Goal: Task Accomplishment & Management: Use online tool/utility

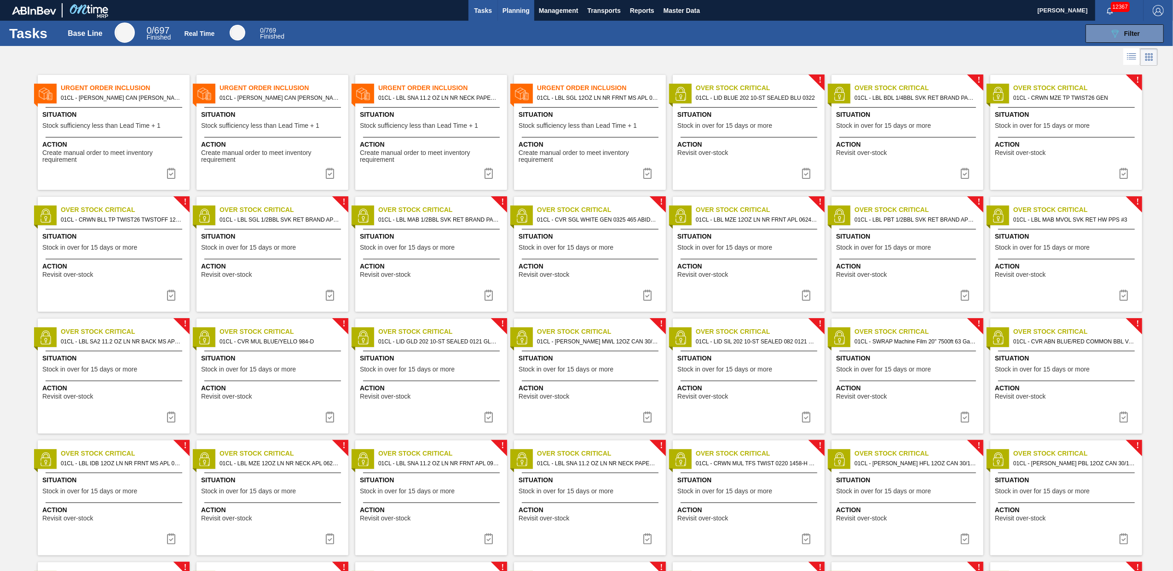
click at [515, 6] on span "Planning" at bounding box center [515, 10] width 27 height 11
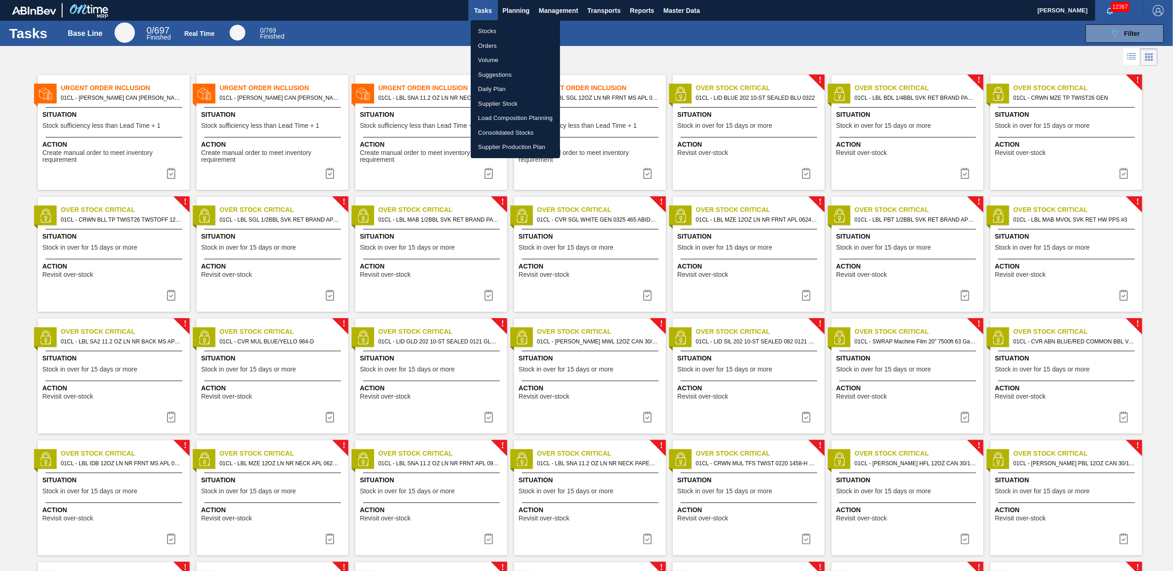
click at [501, 115] on li "Load Composition Planning" at bounding box center [515, 118] width 89 height 15
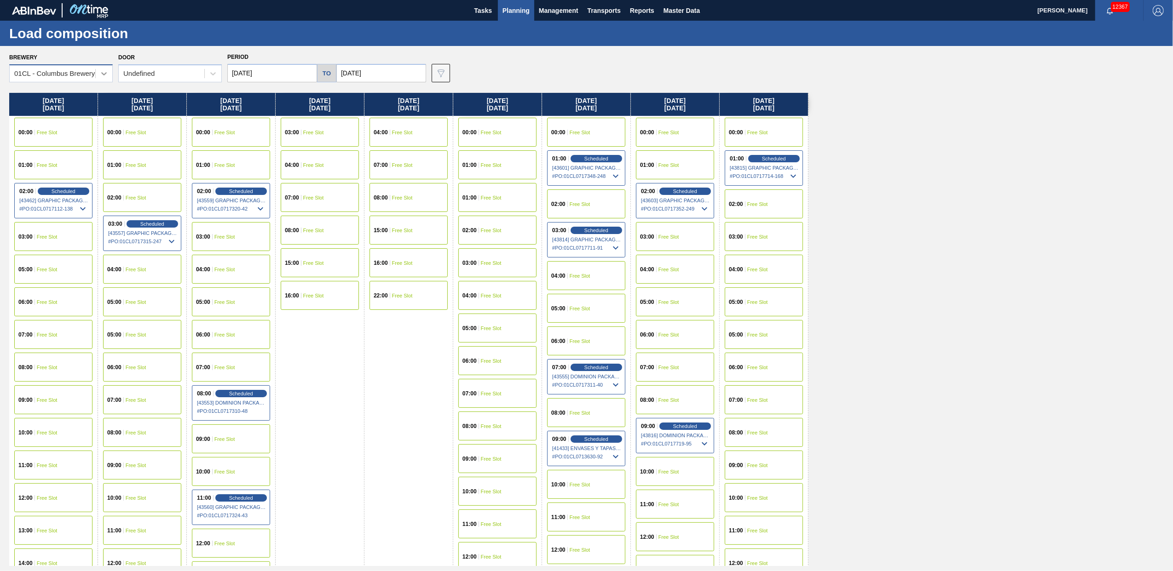
click at [98, 75] on div at bounding box center [104, 73] width 17 height 17
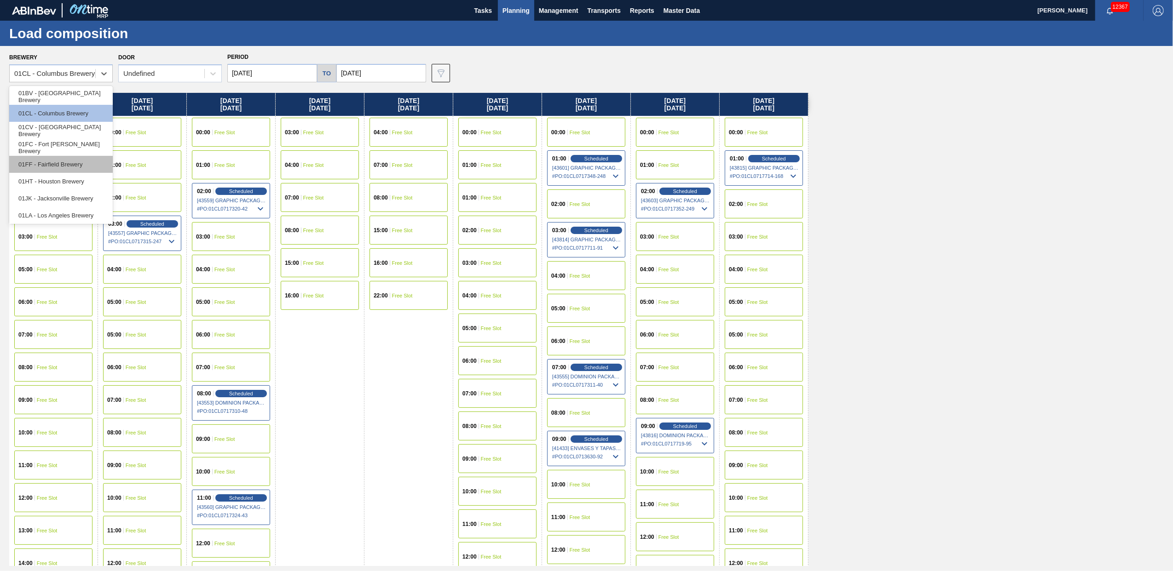
click at [61, 164] on div "01FF - Fairfield Brewery" at bounding box center [61, 164] width 104 height 17
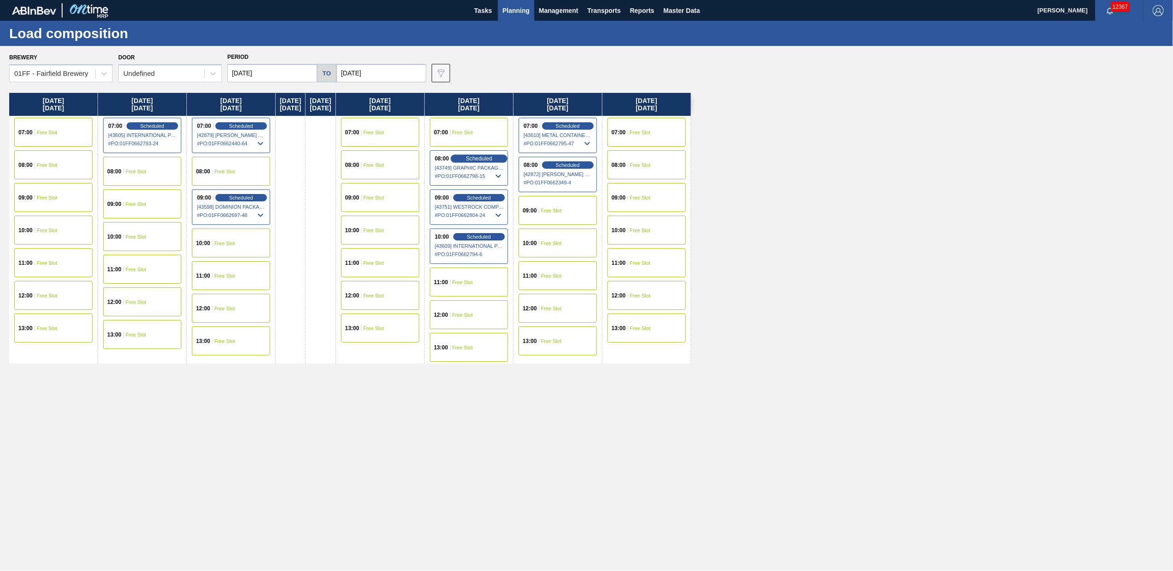
click at [485, 161] on div "Scheduled" at bounding box center [478, 159] width 57 height 8
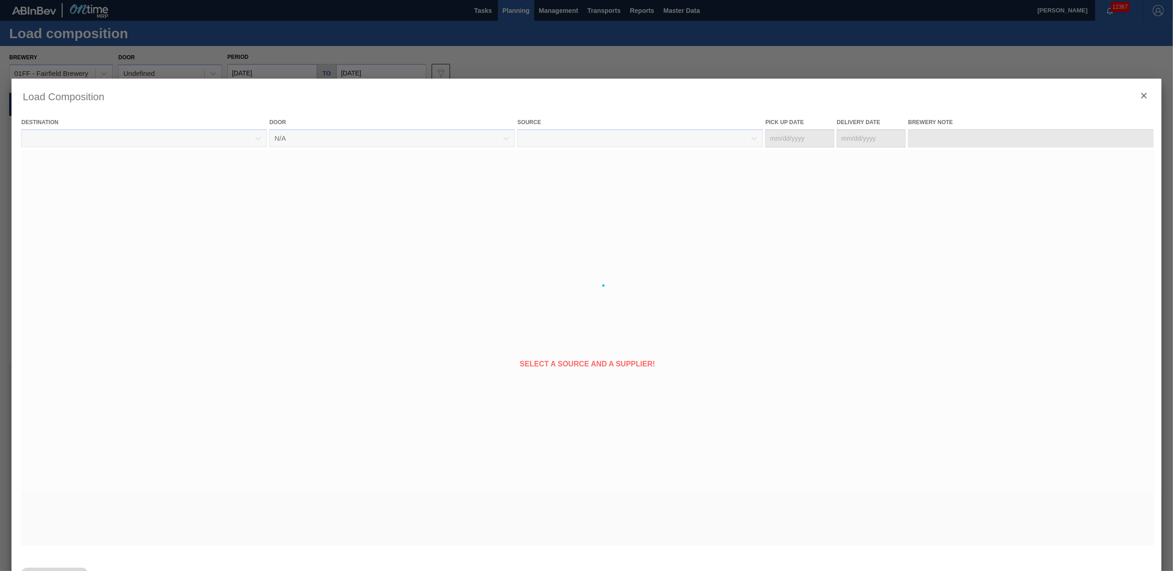
type Date "[DATE]"
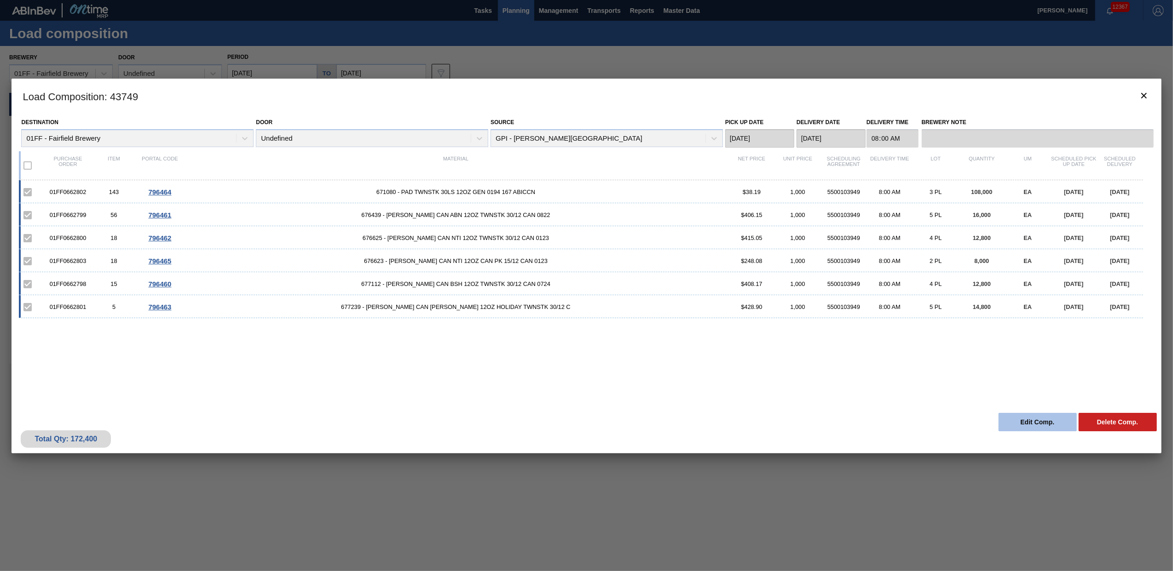
click at [1007, 422] on button "Edit Comp." at bounding box center [1037, 422] width 78 height 18
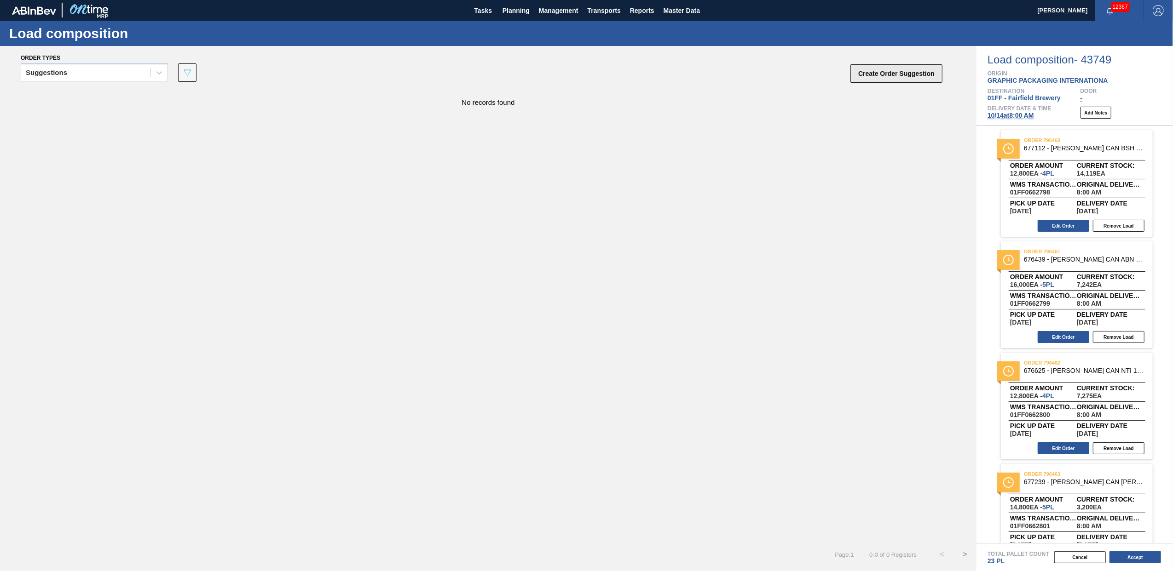
click at [866, 74] on button "Create Order Suggestion" at bounding box center [896, 73] width 92 height 18
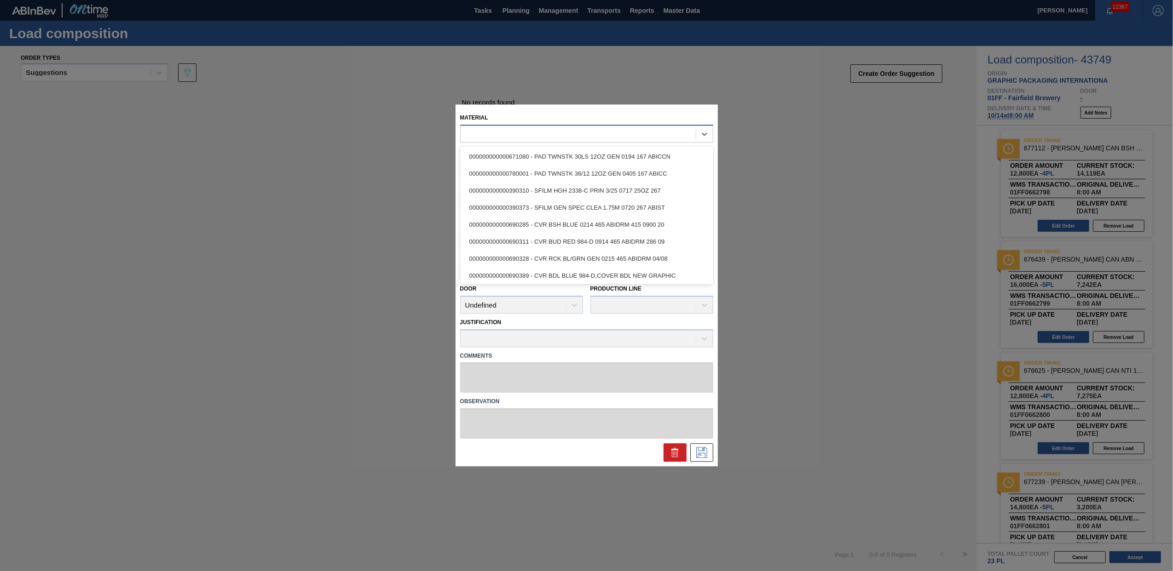
click at [482, 137] on div at bounding box center [578, 133] width 235 height 13
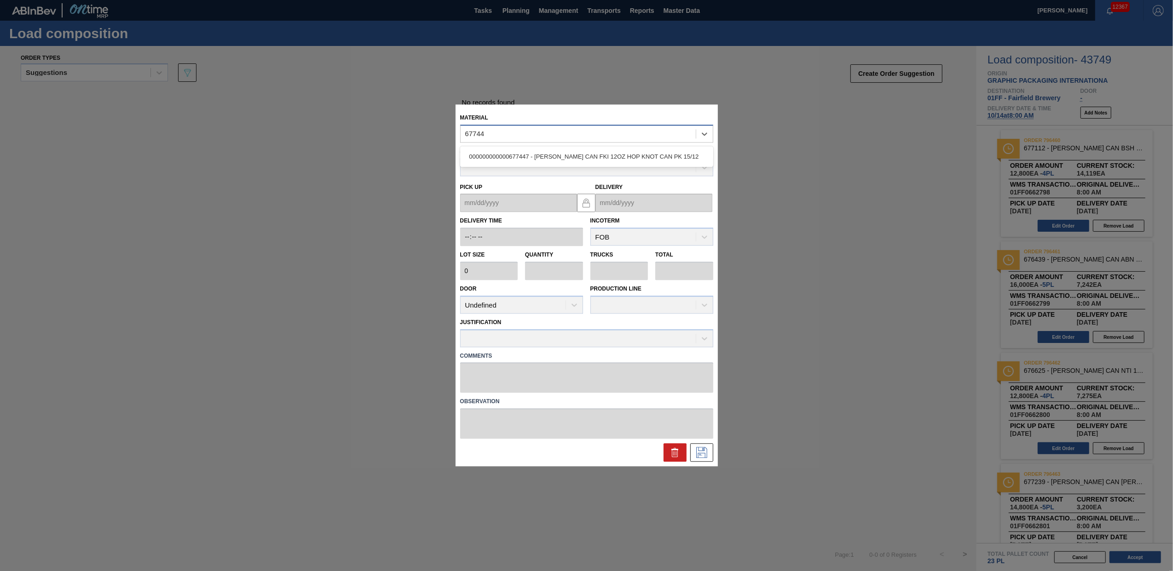
type input "677447"
click at [562, 157] on div "000000000000677447 - [PERSON_NAME] CAN FKI 12OZ HOP KNOT CAN PK 15/12" at bounding box center [586, 156] width 253 height 17
type input "4,000"
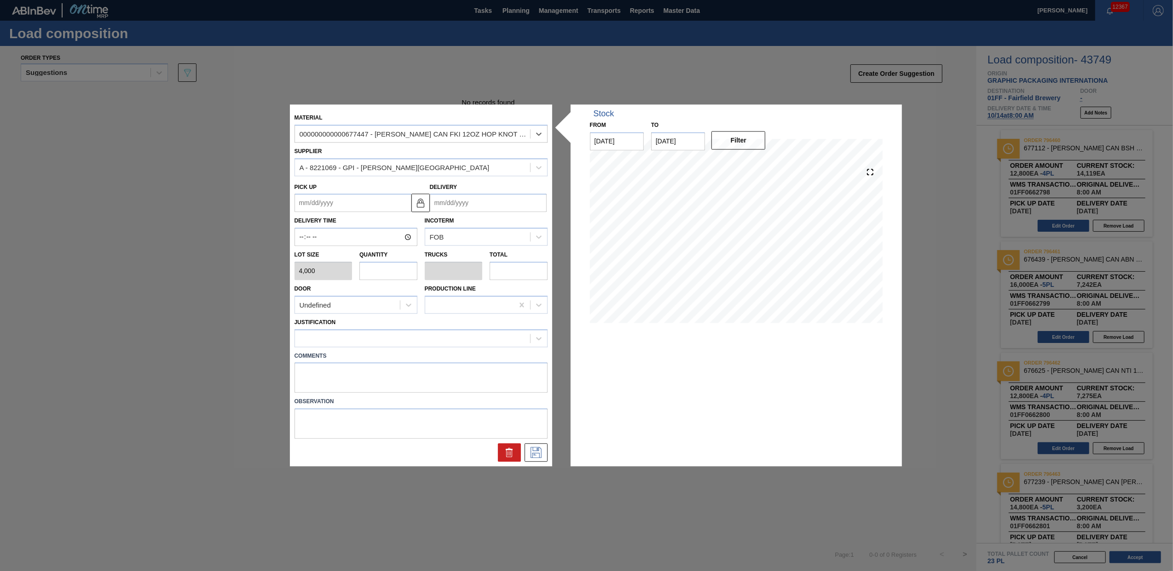
click at [457, 204] on input "Delivery" at bounding box center [488, 203] width 117 height 18
click at [472, 285] on div "14" at bounding box center [470, 284] width 12 height 12
type up "[DATE]"
type input "[DATE]"
click at [383, 271] on input "text" at bounding box center [388, 271] width 58 height 18
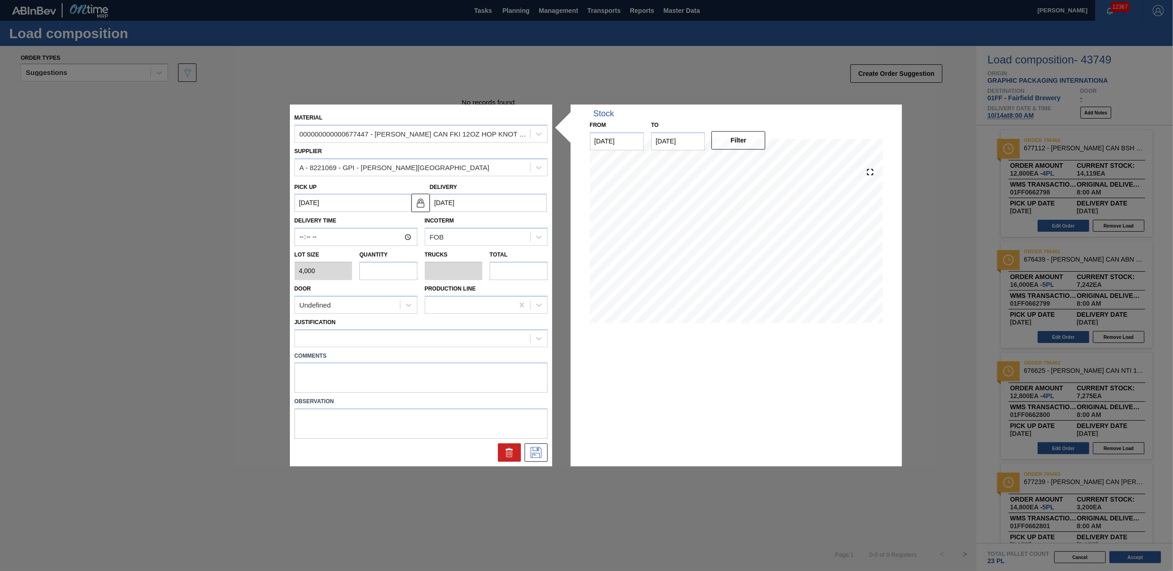
type input "3"
type input "0.115"
type input "12,000"
type input "3"
click at [483, 334] on div at bounding box center [412, 338] width 235 height 13
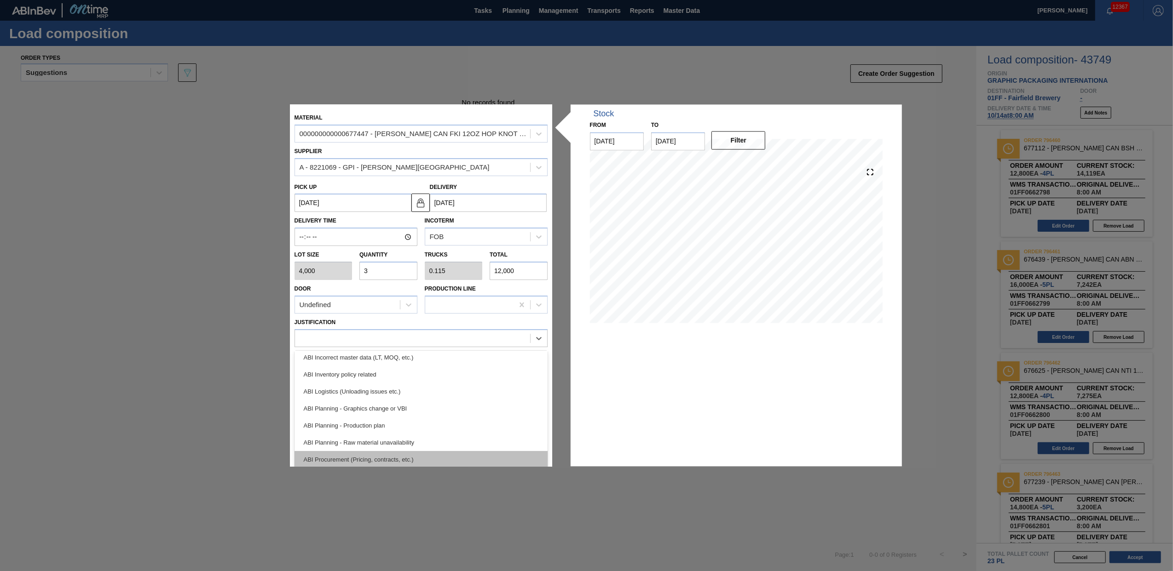
scroll to position [104, 0]
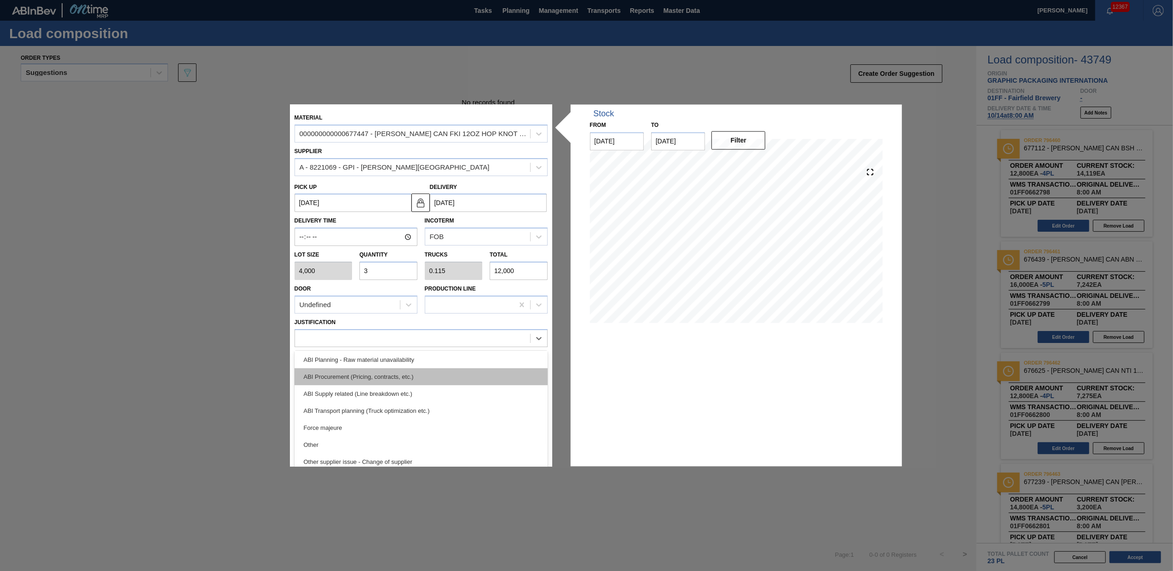
click at [409, 376] on div "ABI Procurement (Pricing, contracts, etc.)" at bounding box center [420, 377] width 253 height 17
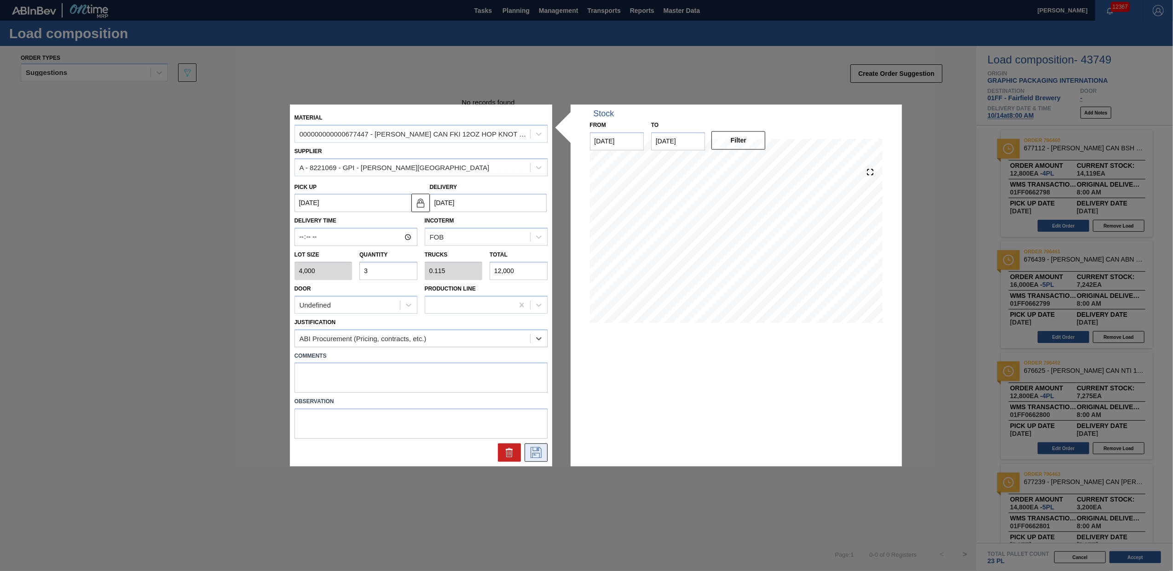
click at [533, 457] on icon at bounding box center [536, 453] width 15 height 11
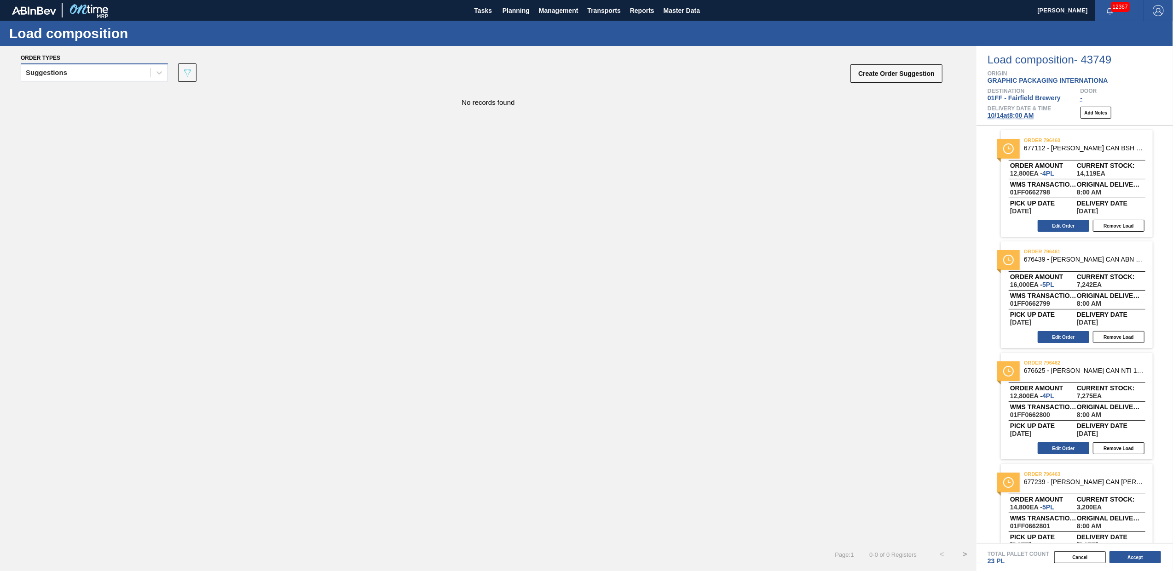
click at [146, 69] on div "Suggestions" at bounding box center [85, 72] width 129 height 13
click at [96, 93] on div "Awaiting load composition" at bounding box center [94, 95] width 147 height 17
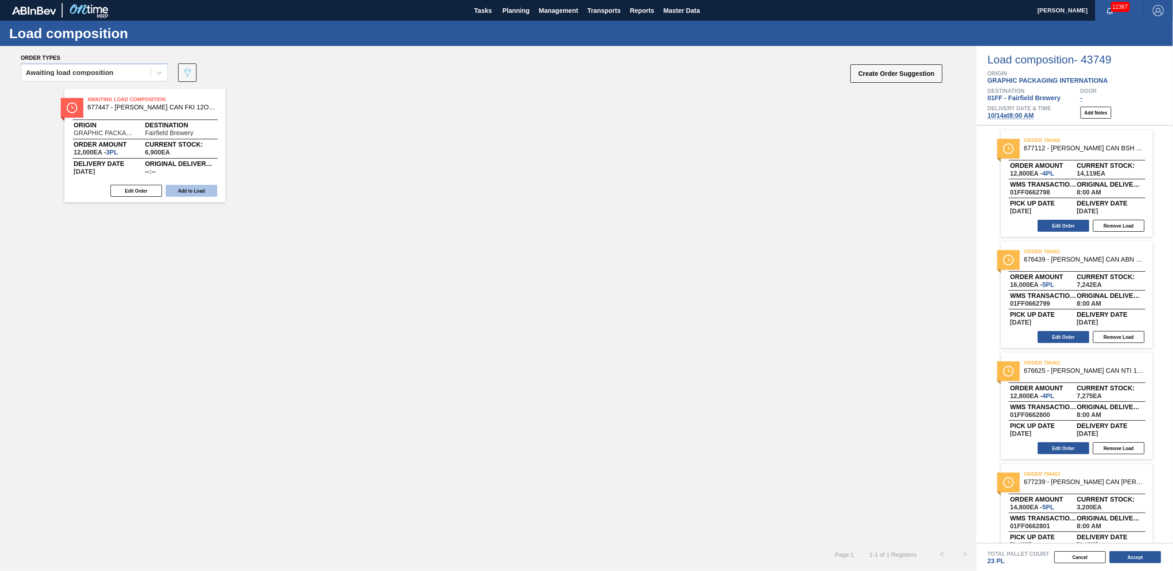
click at [201, 190] on button "Add to Load" at bounding box center [192, 191] width 52 height 12
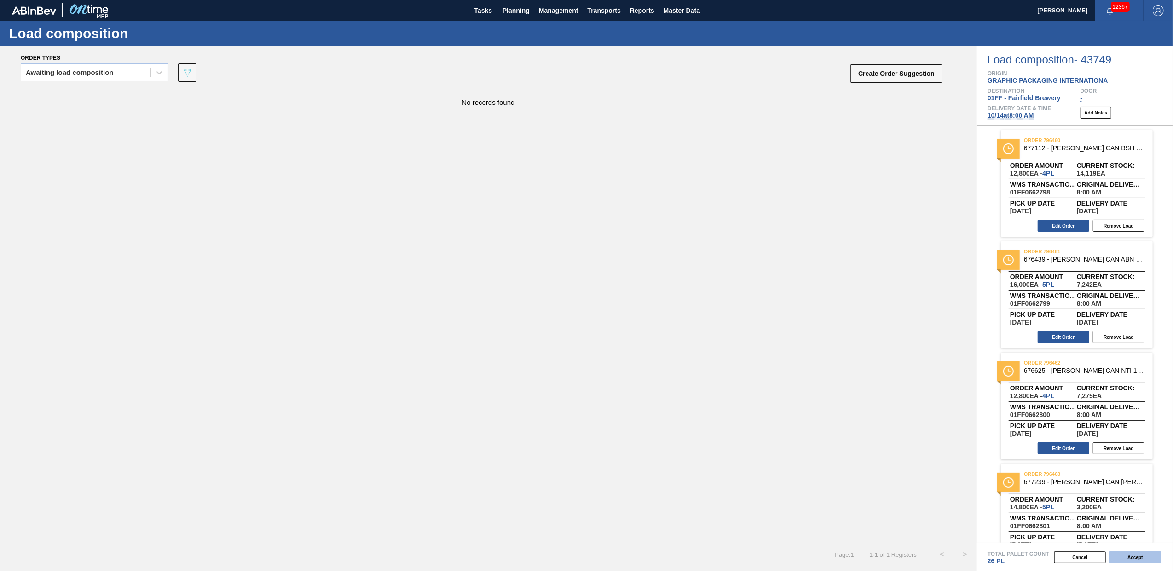
click at [1131, 558] on button "Accept" at bounding box center [1135, 558] width 52 height 12
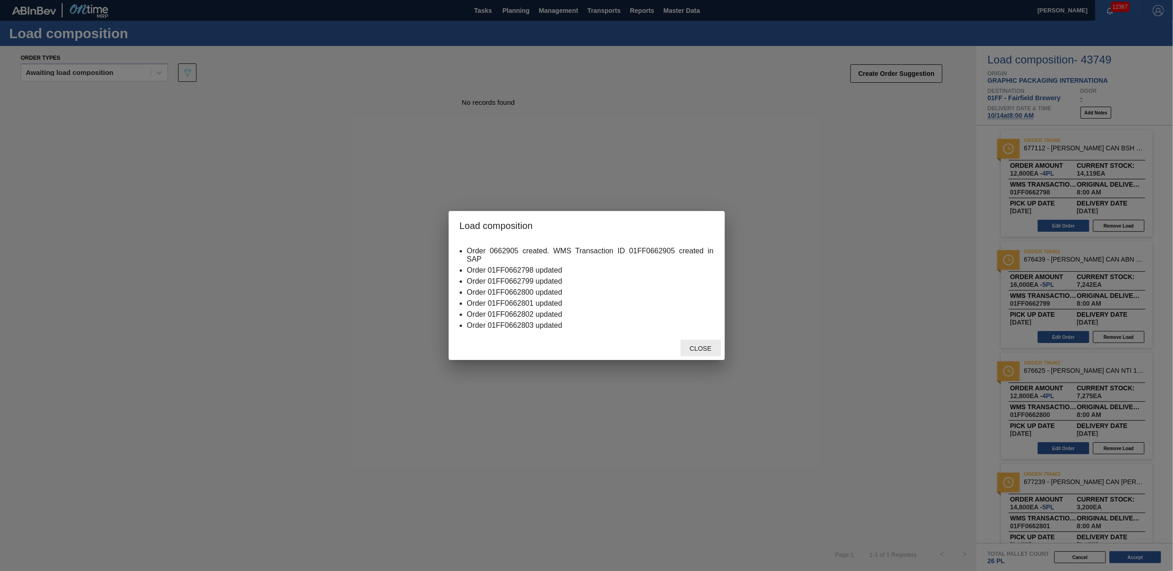
click at [702, 352] on span "Close" at bounding box center [700, 348] width 36 height 7
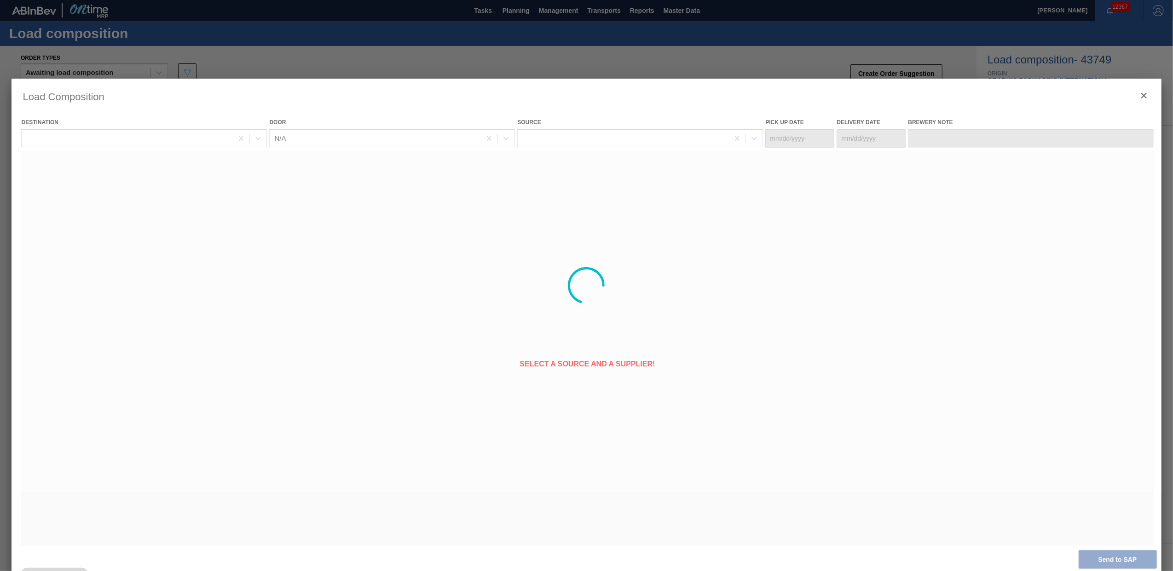
type Date "[DATE]"
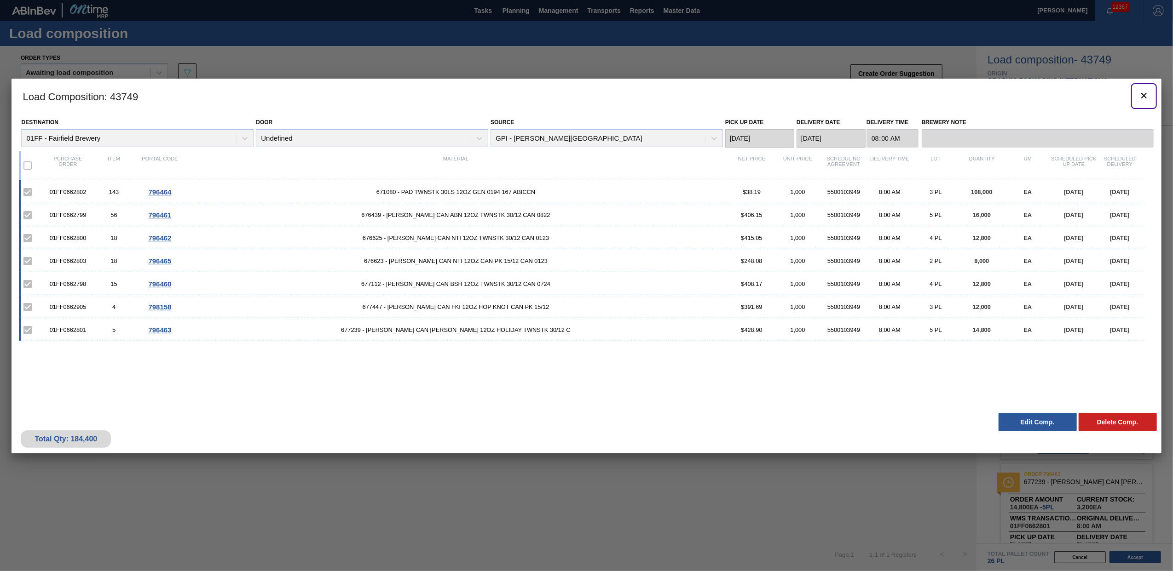
click at [1141, 95] on icon "botão de ícone" at bounding box center [1143, 95] width 11 height 11
